Goal: Contribute content

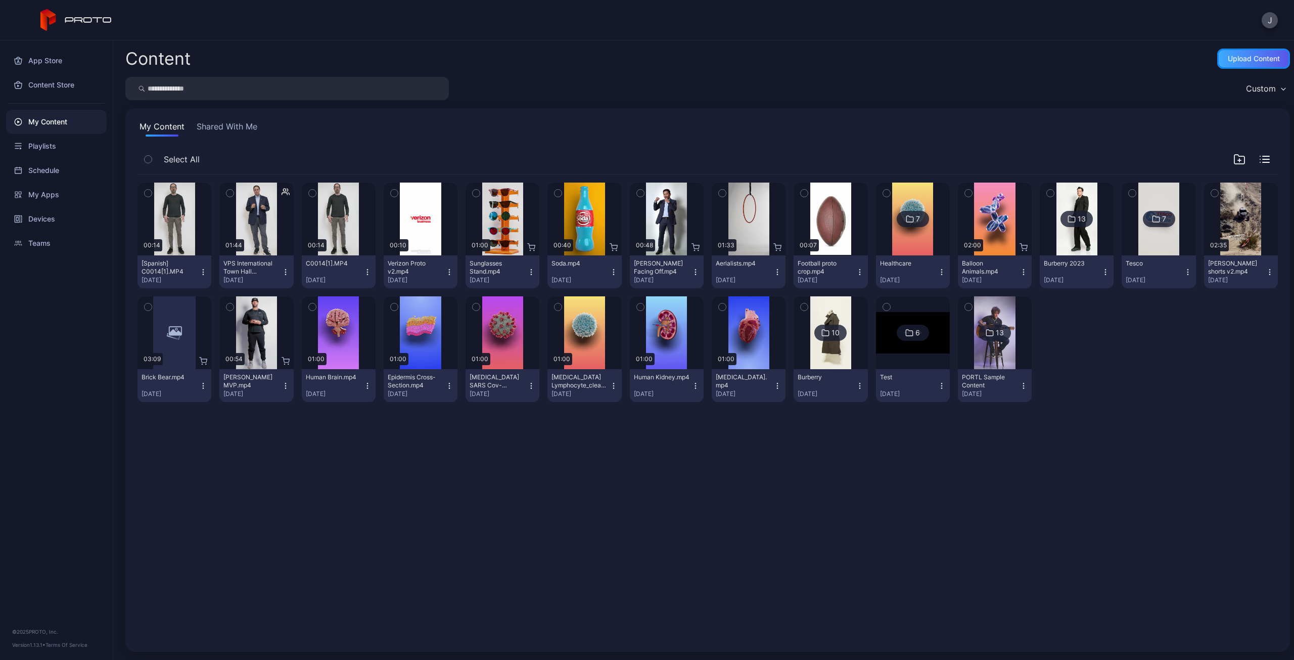
click at [1246, 56] on div "Upload Content" at bounding box center [1254, 59] width 52 height 8
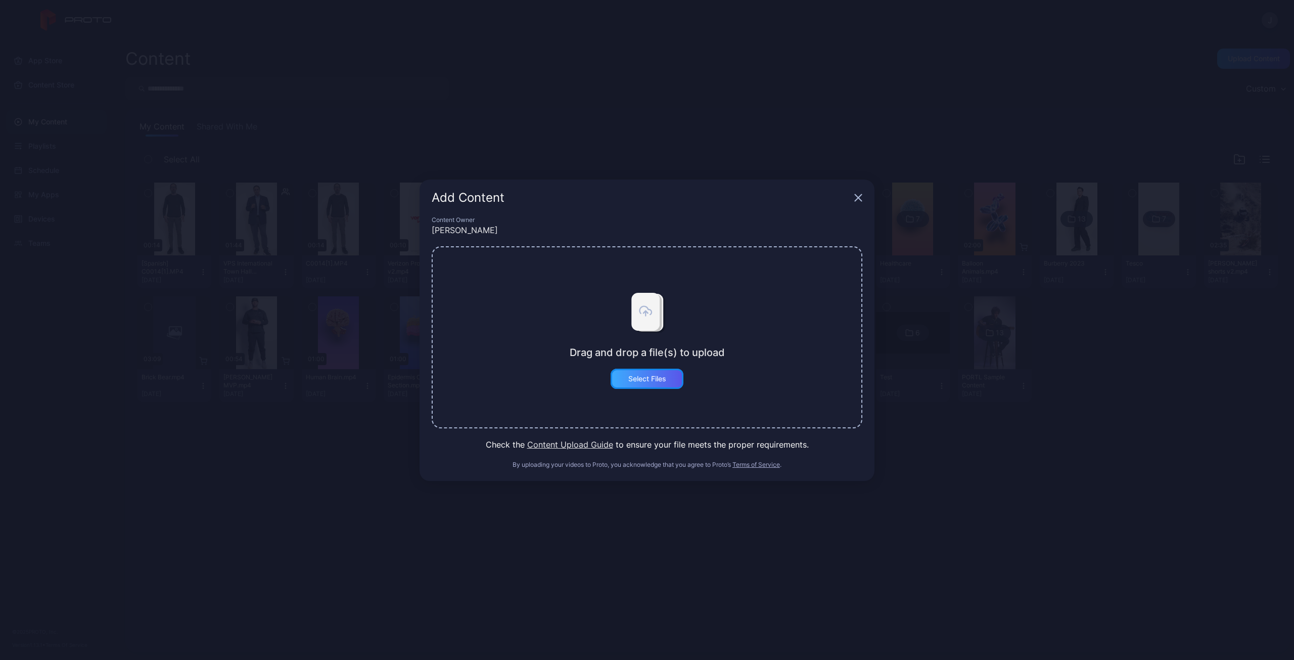
click at [661, 380] on div "Select Files" at bounding box center [647, 379] width 38 height 8
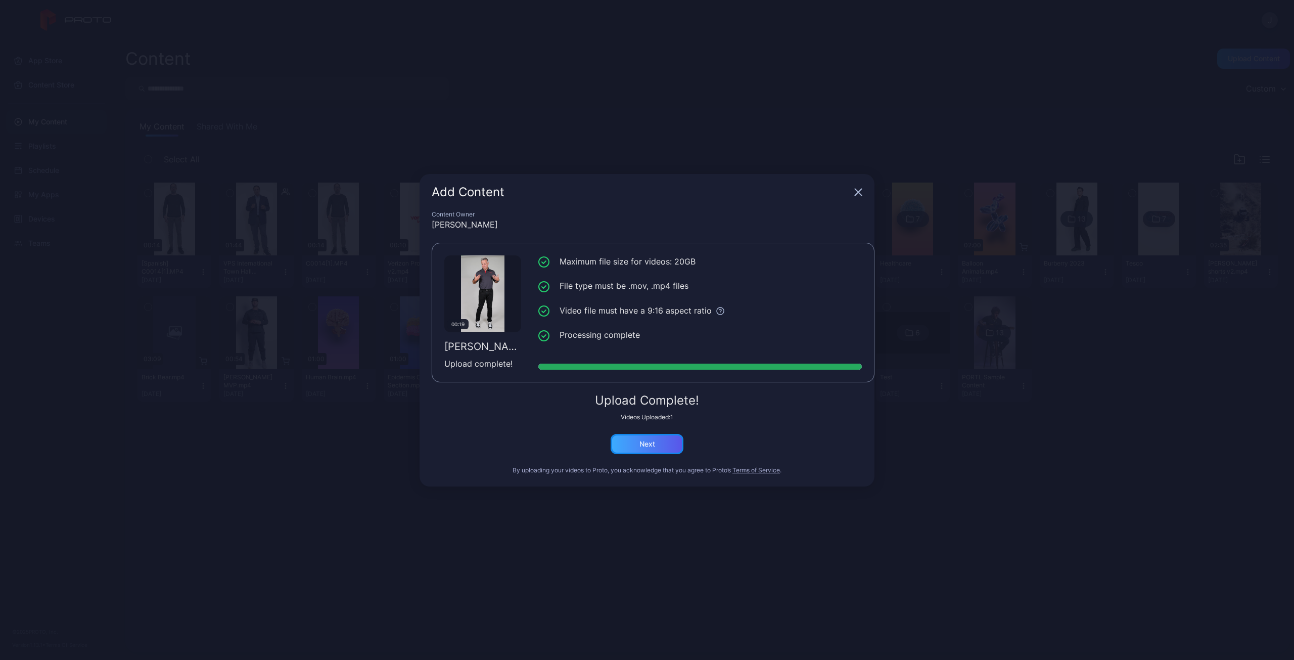
click at [659, 444] on div "Next" at bounding box center [647, 444] width 73 height 20
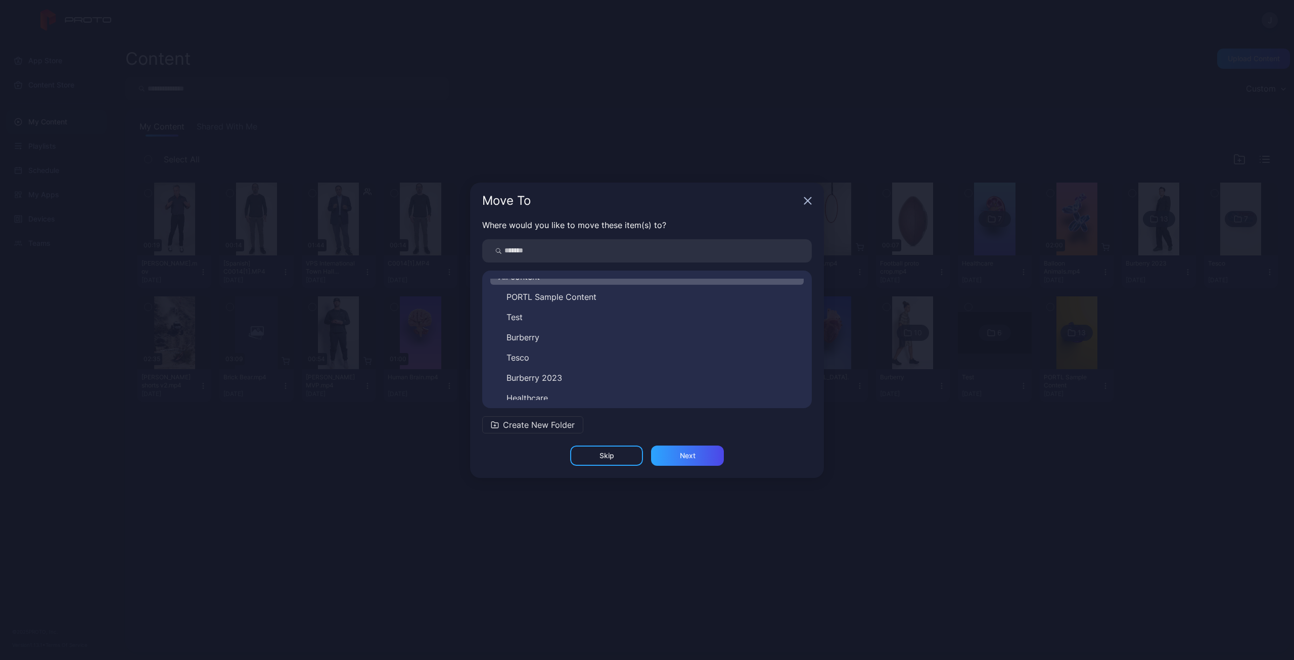
scroll to position [16, 0]
click at [692, 456] on div "Next" at bounding box center [688, 455] width 16 height 8
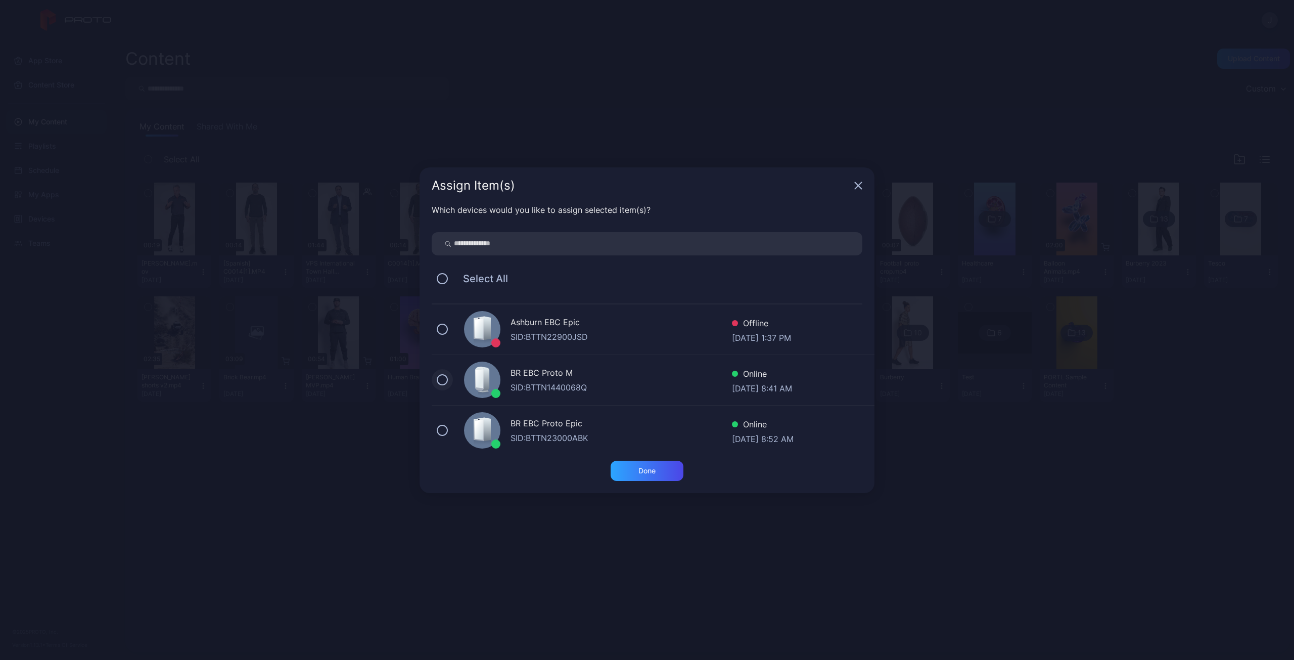
click at [442, 379] on button at bounding box center [442, 379] width 11 height 11
click at [444, 429] on button at bounding box center [442, 430] width 11 height 11
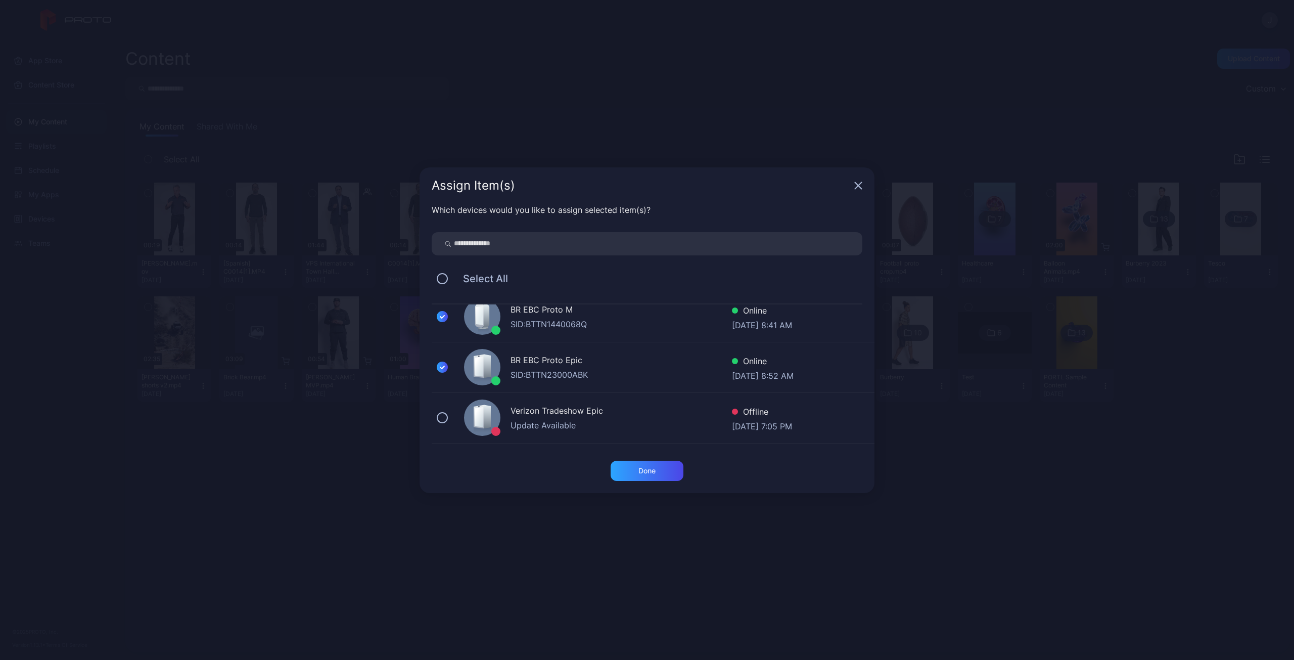
scroll to position [108, 0]
click at [641, 471] on div "Done" at bounding box center [647, 471] width 17 height 8
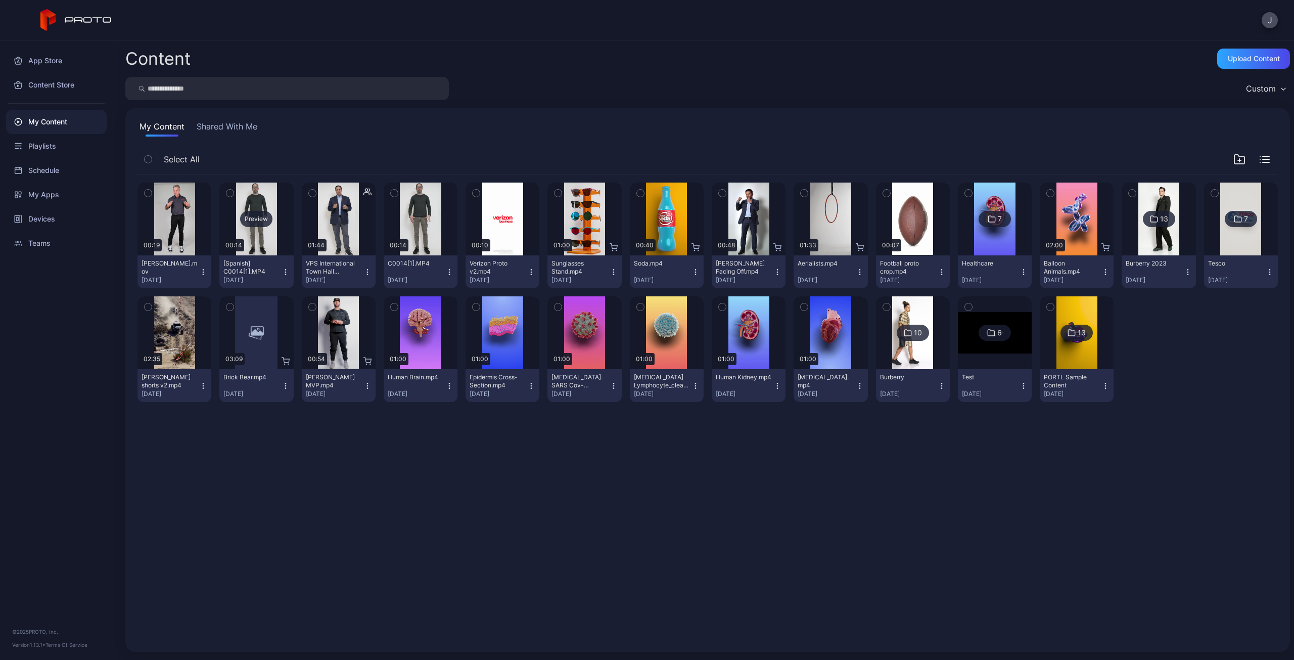
click at [252, 220] on div "Preview" at bounding box center [256, 219] width 32 height 16
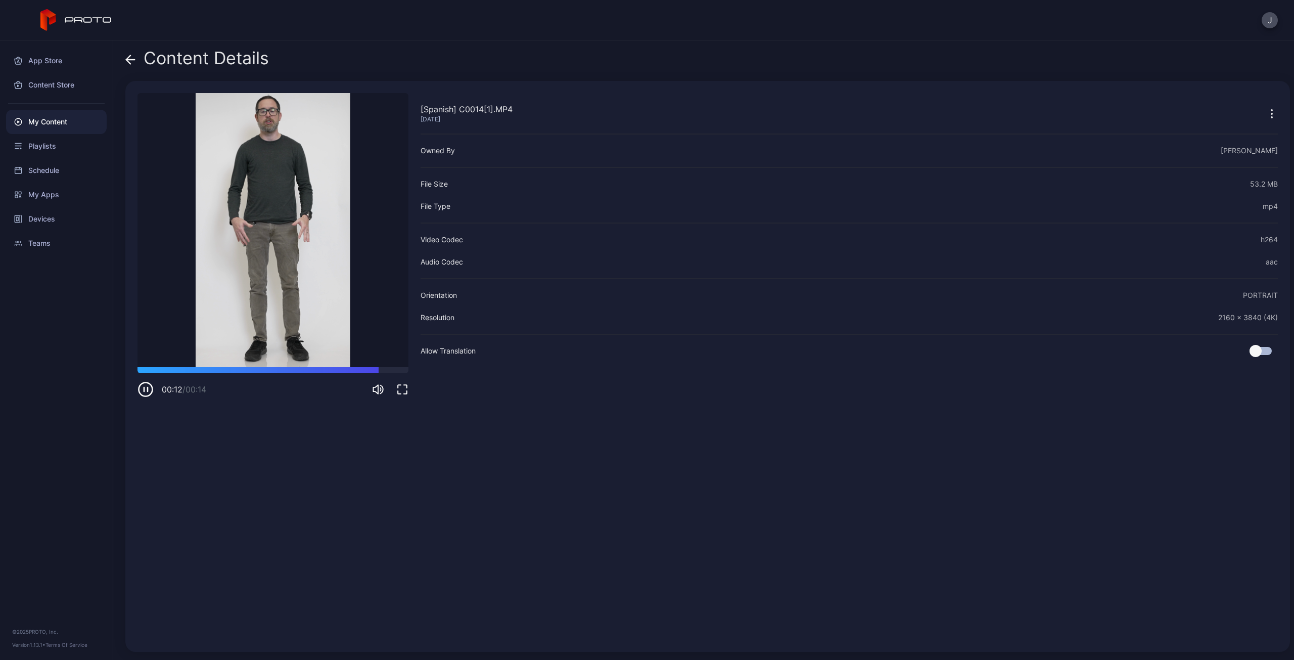
click at [147, 393] on icon "button" at bounding box center [146, 389] width 16 height 16
click at [136, 57] on div "Content Details" at bounding box center [197, 61] width 144 height 24
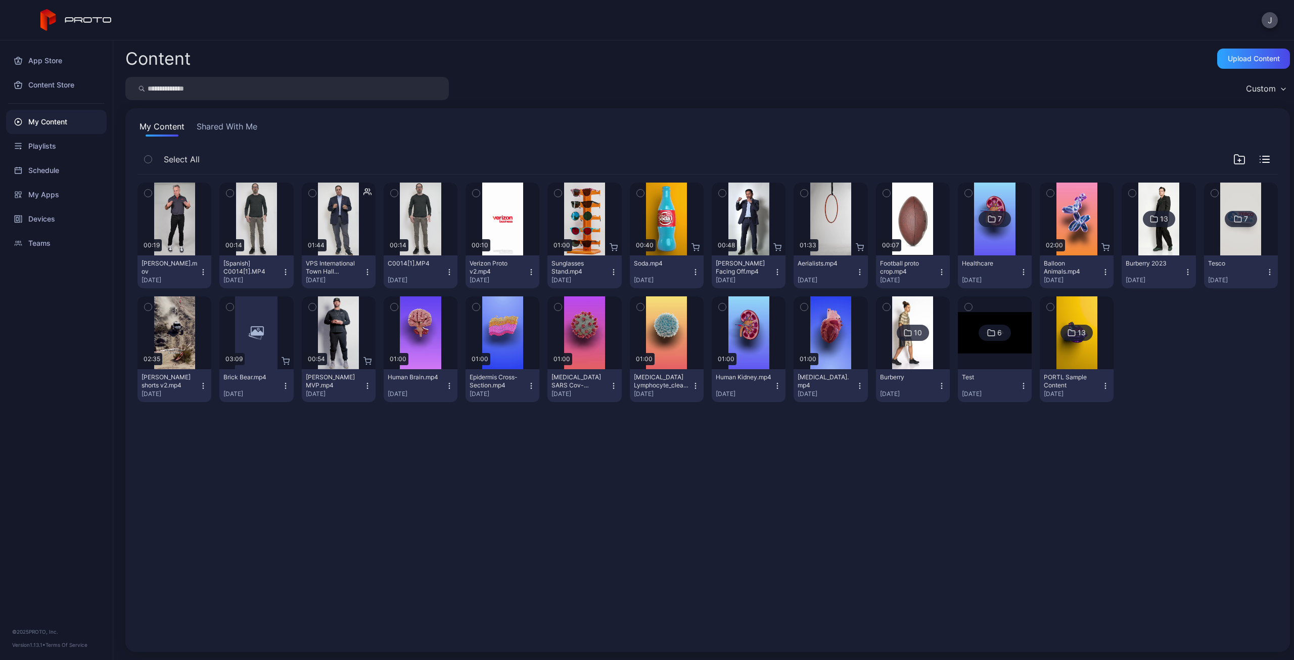
click at [284, 273] on icon "button" at bounding box center [286, 272] width 8 height 8
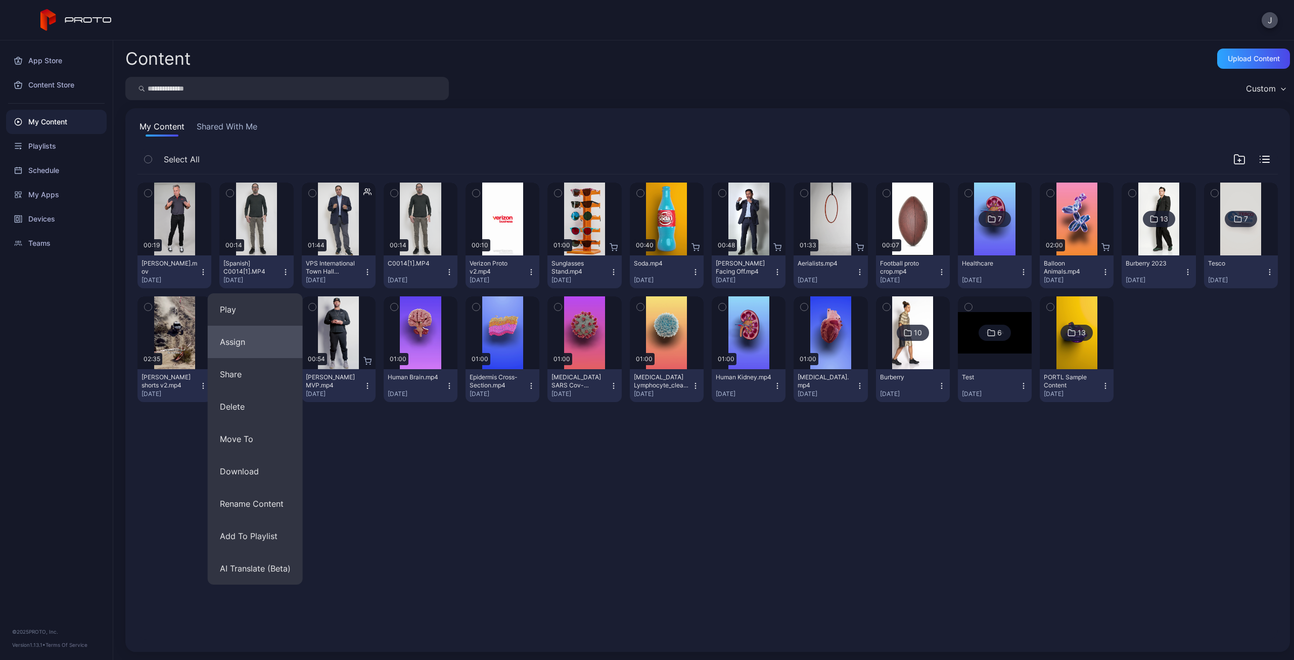
click at [274, 344] on button "Assign" at bounding box center [255, 342] width 95 height 32
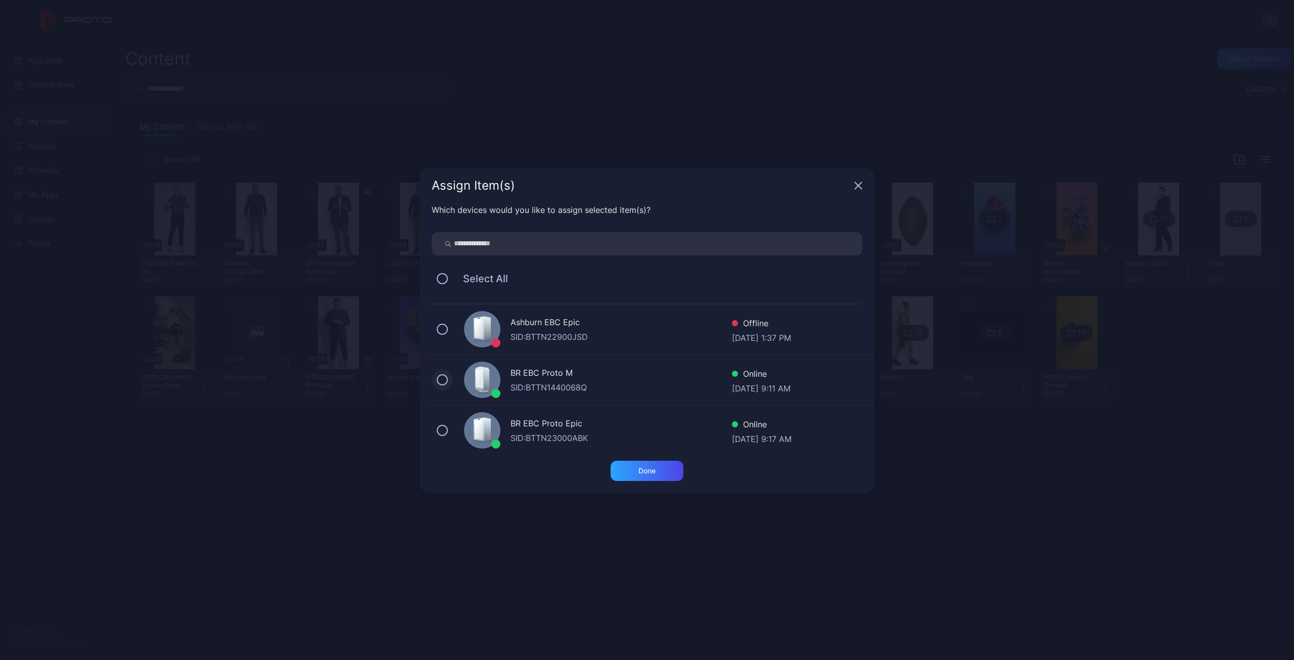
click at [446, 382] on button at bounding box center [442, 379] width 11 height 11
click at [439, 434] on button at bounding box center [442, 430] width 11 height 11
click at [642, 470] on div "Done" at bounding box center [647, 471] width 17 height 8
